Goal: Check status: Check status

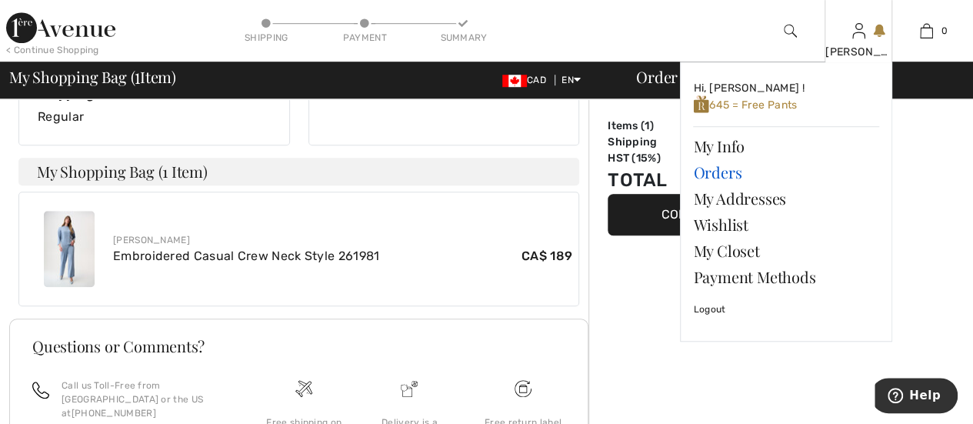
click at [720, 169] on link "Orders" at bounding box center [786, 172] width 186 height 26
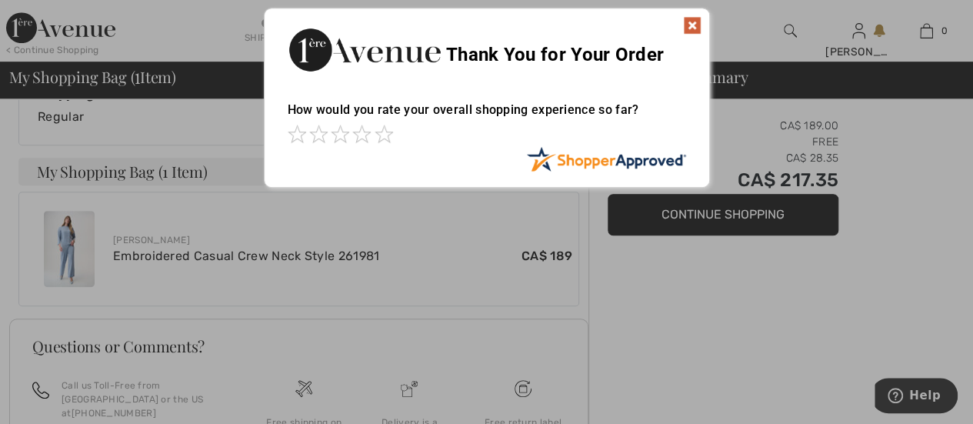
click at [692, 19] on img at bounding box center [692, 25] width 18 height 18
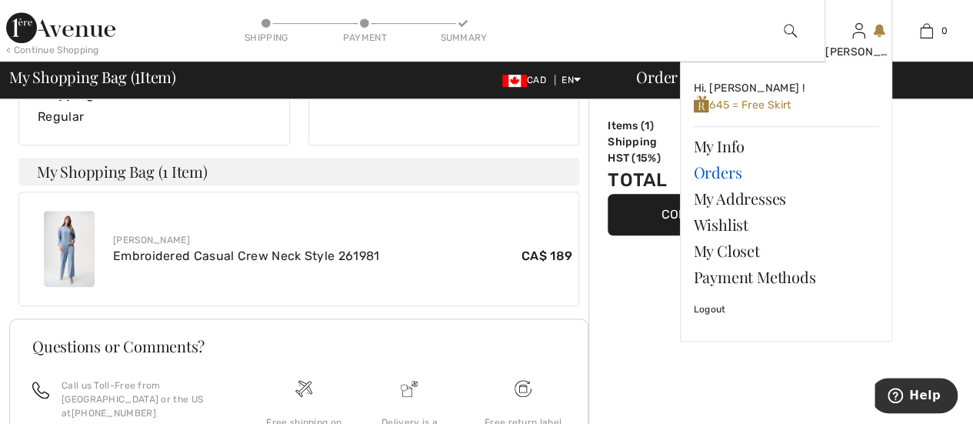
click at [731, 167] on link "Orders" at bounding box center [786, 172] width 186 height 26
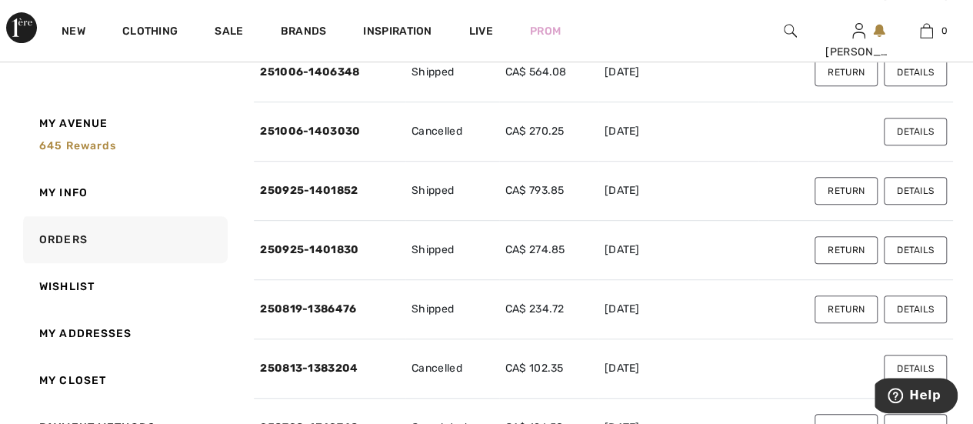
scroll to position [326, 0]
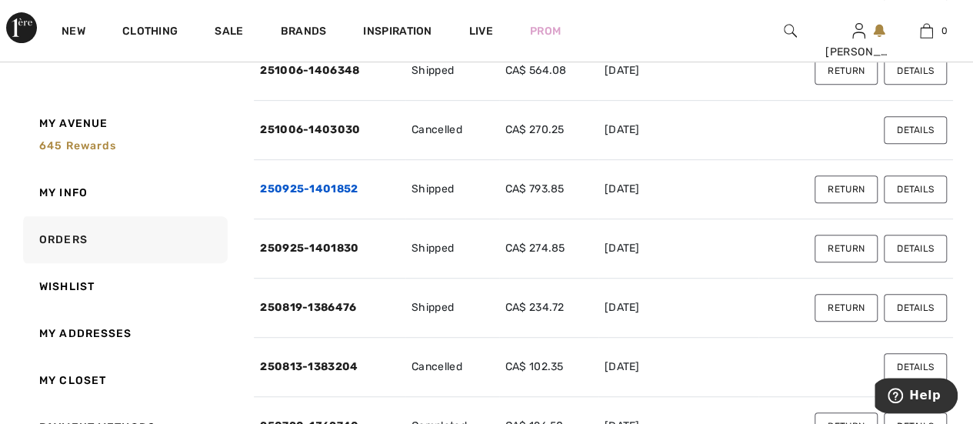
click at [262, 189] on link "250925-1401852" at bounding box center [309, 188] width 98 height 13
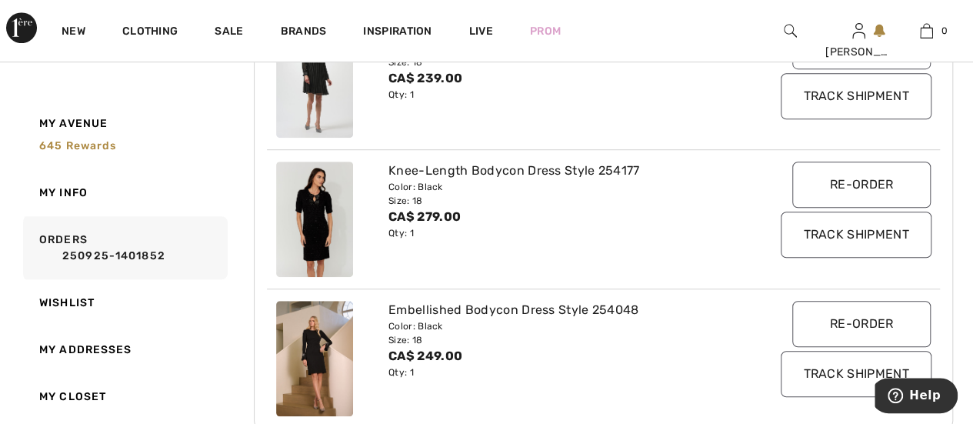
scroll to position [434, 0]
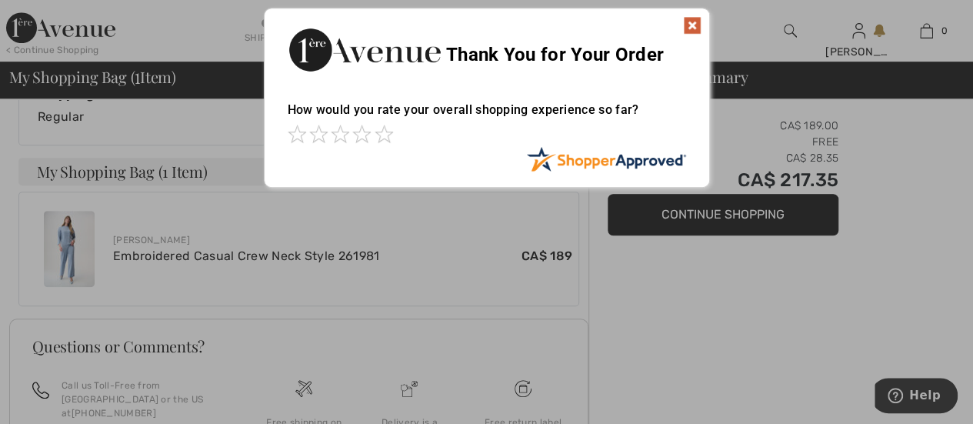
click at [692, 25] on img at bounding box center [692, 25] width 18 height 18
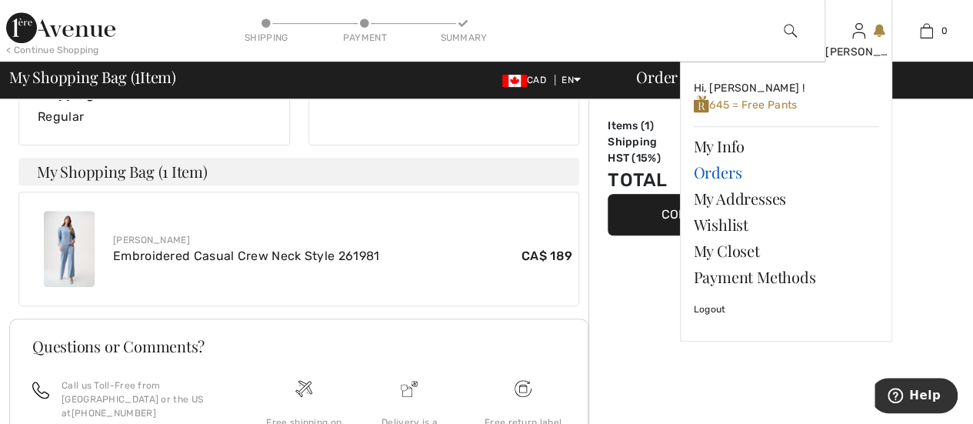
click at [725, 173] on link "Orders" at bounding box center [786, 172] width 186 height 26
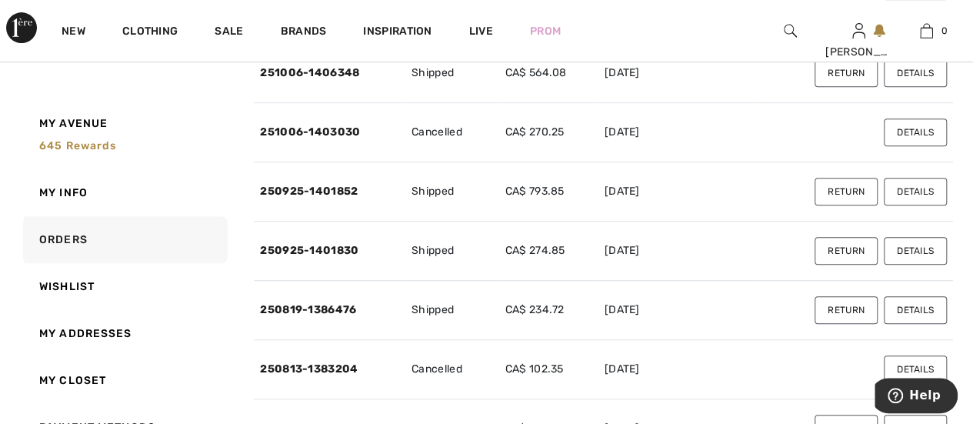
scroll to position [337, 0]
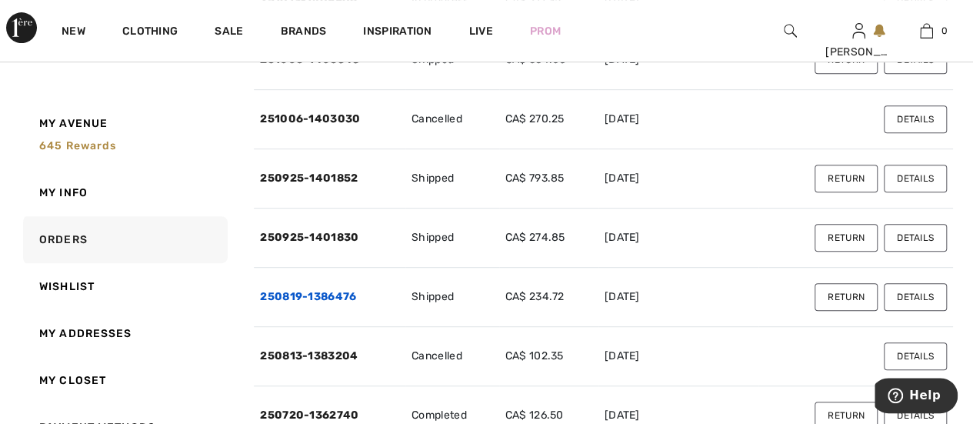
click at [263, 292] on link "250819-1386476" at bounding box center [308, 296] width 96 height 13
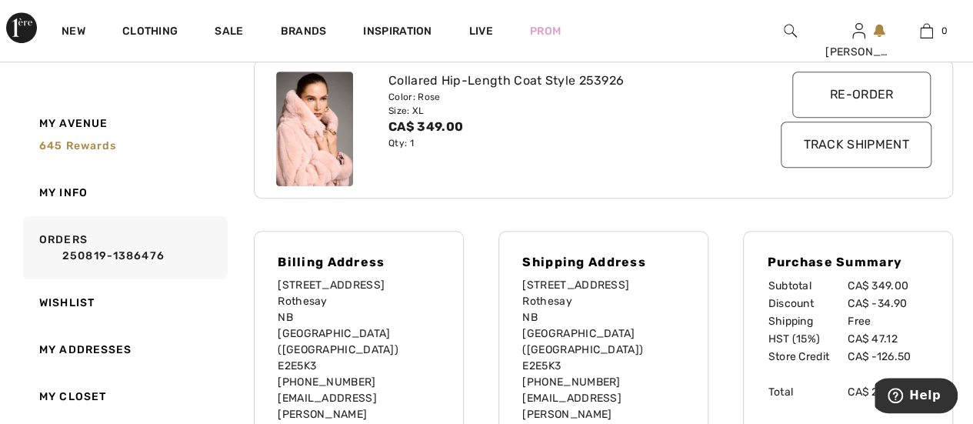
scroll to position [383, 0]
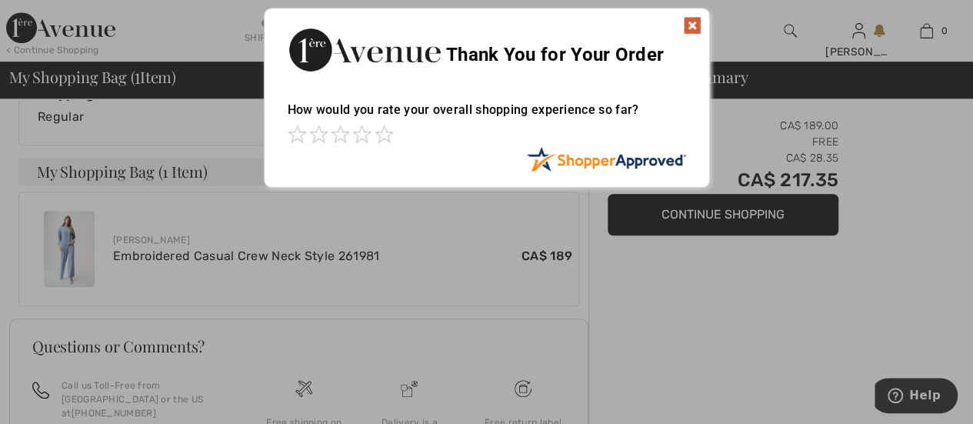
click at [689, 21] on img at bounding box center [692, 25] width 18 height 18
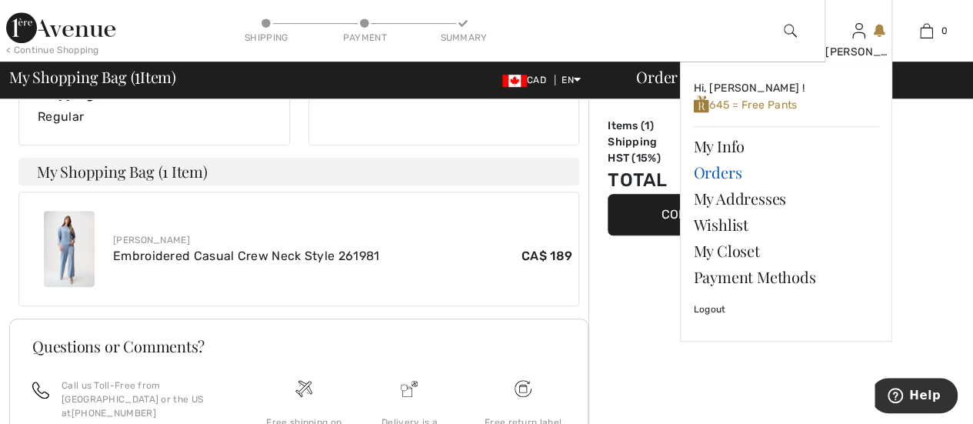
click at [729, 165] on link "Orders" at bounding box center [786, 172] width 186 height 26
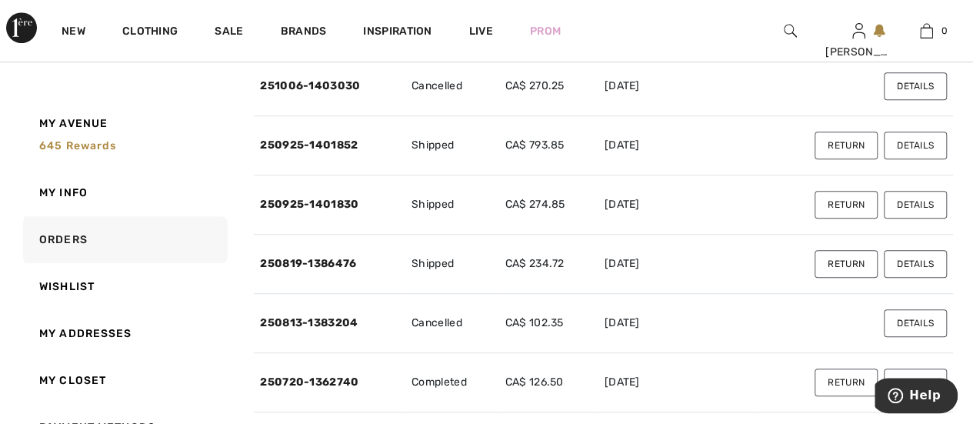
scroll to position [372, 0]
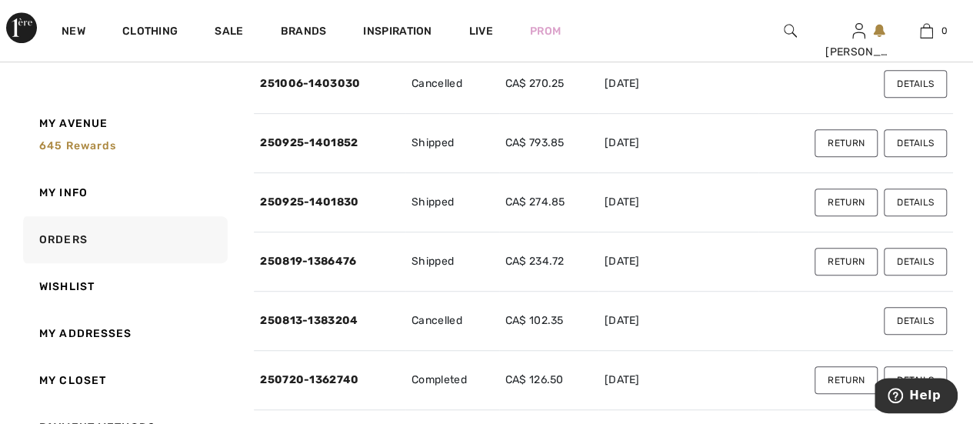
click at [729, 165] on td "[DATE]" at bounding box center [679, 143] width 160 height 59
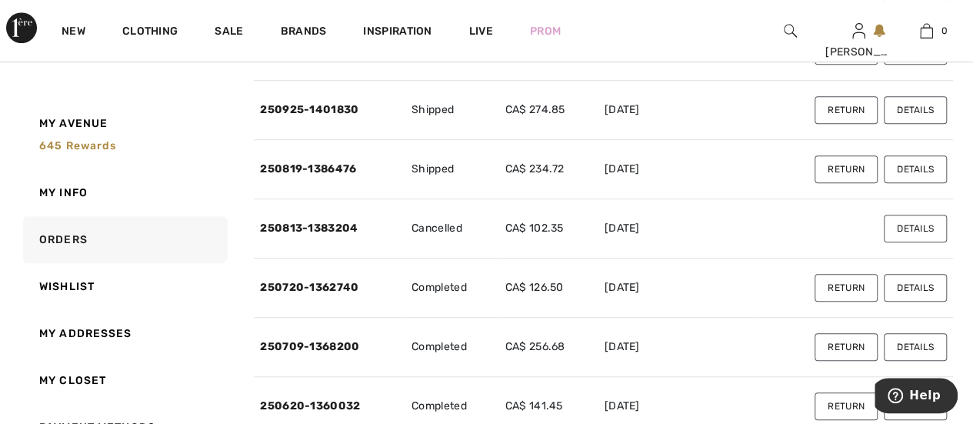
scroll to position [477, 0]
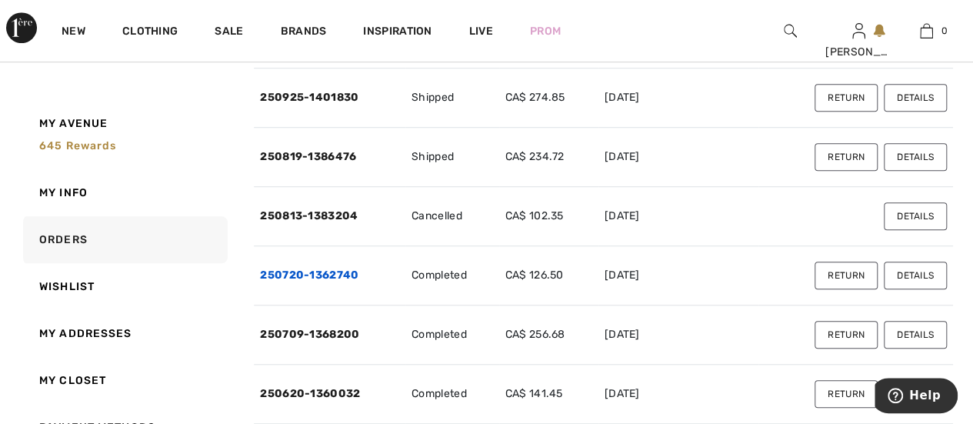
click at [278, 274] on link "250720-1362740" at bounding box center [309, 275] width 98 height 13
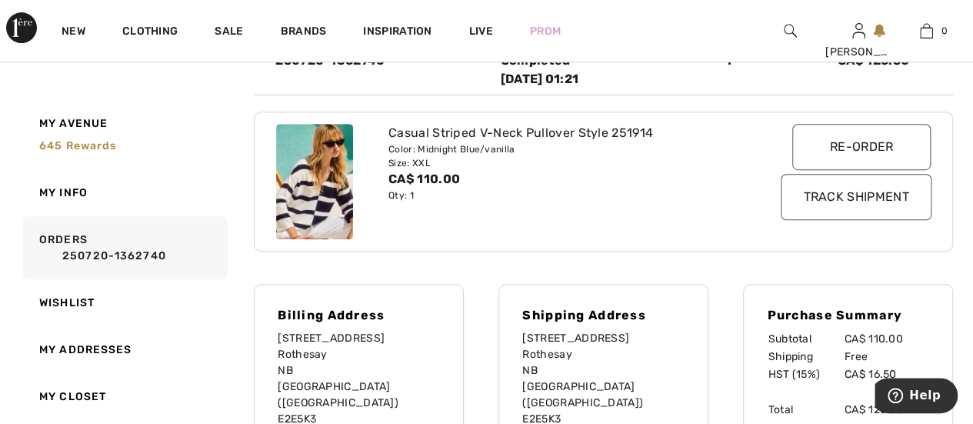
scroll to position [329, 0]
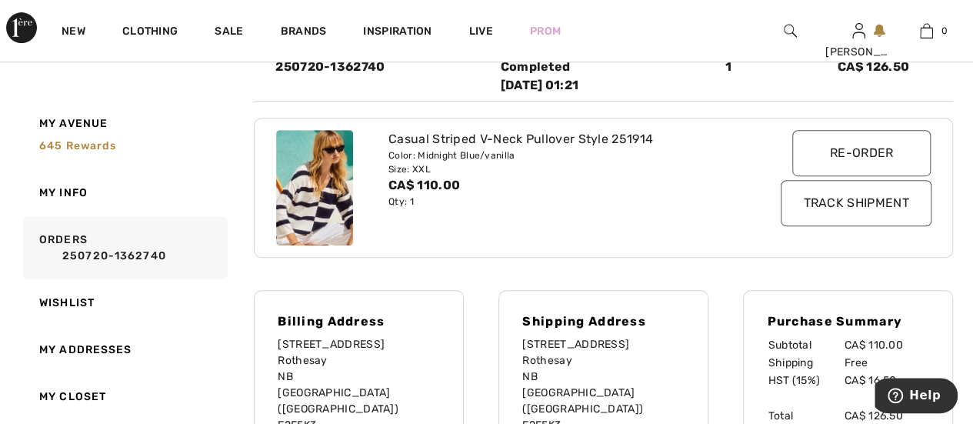
click at [729, 165] on div "Size: XXL" at bounding box center [576, 169] width 374 height 14
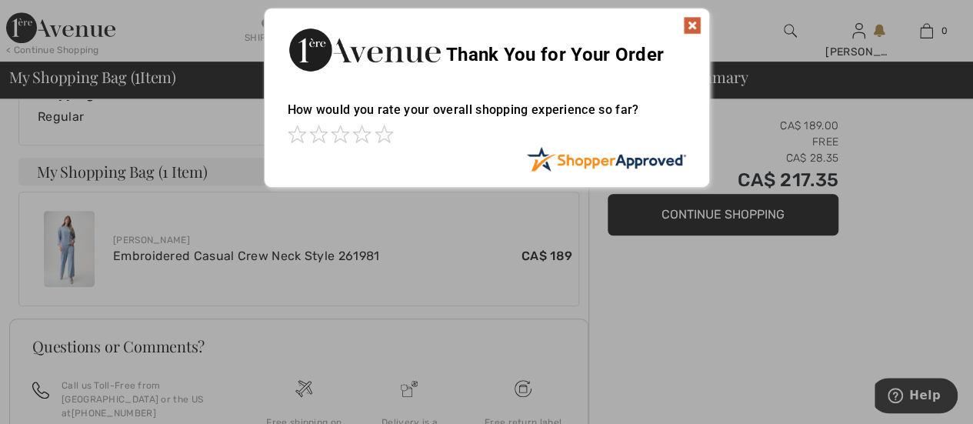
click at [696, 23] on img at bounding box center [692, 25] width 18 height 18
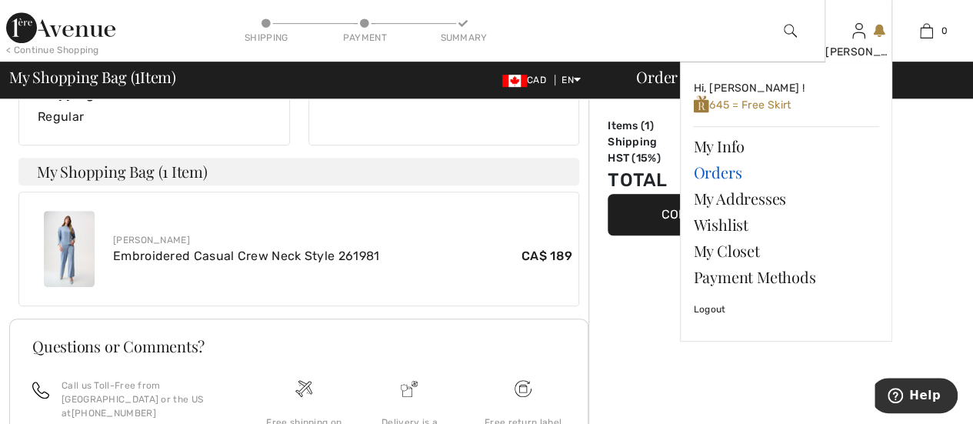
click at [739, 169] on link "Orders" at bounding box center [786, 172] width 186 height 26
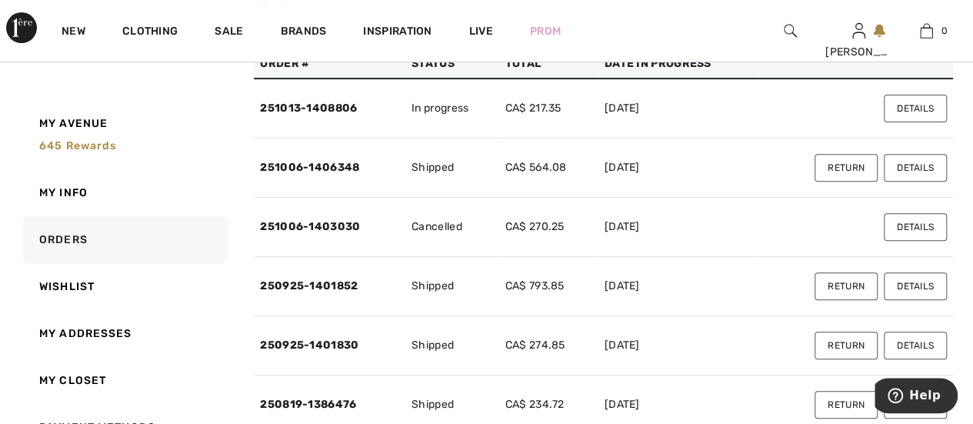
scroll to position [239, 0]
